Goal: Information Seeking & Learning: Learn about a topic

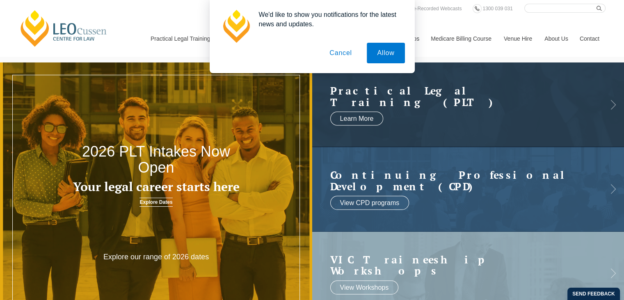
click at [346, 52] on button "Cancel" at bounding box center [340, 53] width 43 height 21
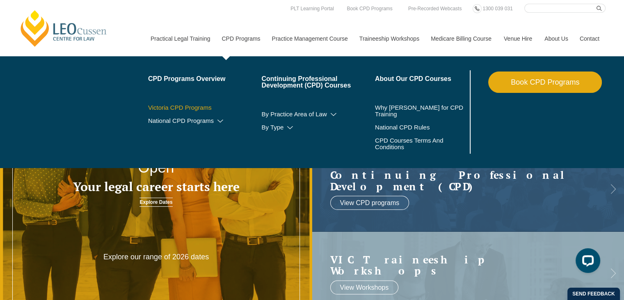
click at [204, 106] on link "Victoria CPD Programs" at bounding box center [205, 107] width 114 height 7
click at [333, 110] on li "By Practice Area of Law Criminal Wills, Trusts & Succession Planning Tax Litiga…" at bounding box center [318, 114] width 114 height 13
click at [333, 112] on icon at bounding box center [334, 115] width 8 height 6
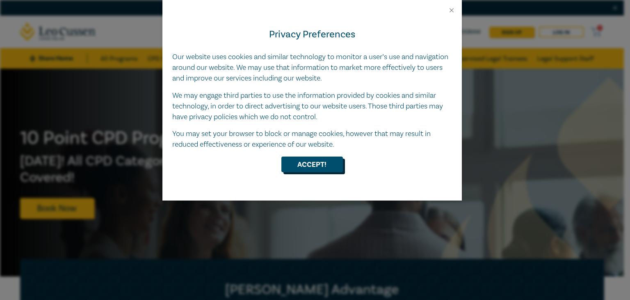
click at [327, 160] on button "Accept!" at bounding box center [313, 164] width 62 height 16
